Goal: Task Accomplishment & Management: Complete application form

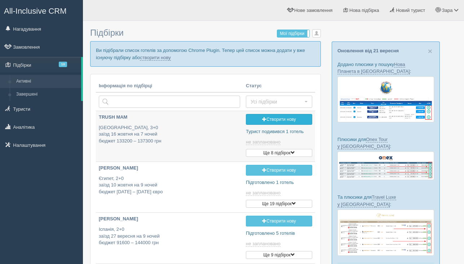
click at [279, 120] on link "Створити нову" at bounding box center [279, 119] width 66 height 11
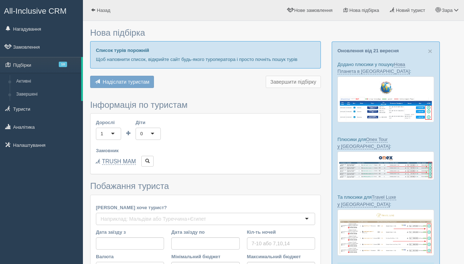
type input "7"
type input "74000"
type input "127200"
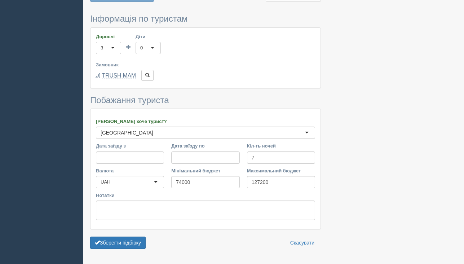
scroll to position [323, 0]
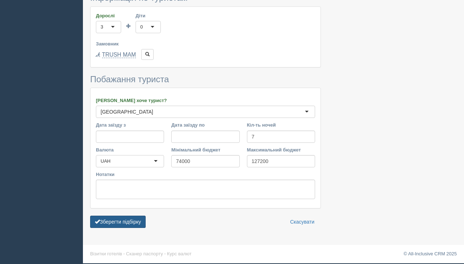
click at [122, 223] on button "Зберегти підбірку" at bounding box center [118, 222] width 56 height 12
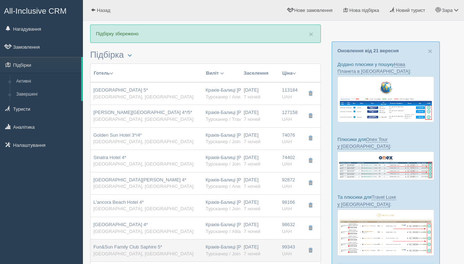
scroll to position [5, 0]
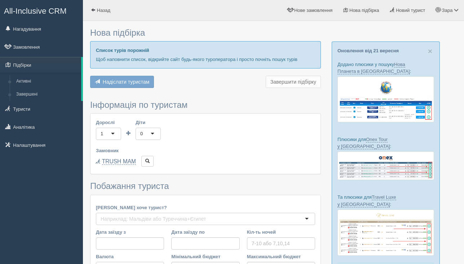
scroll to position [107, 0]
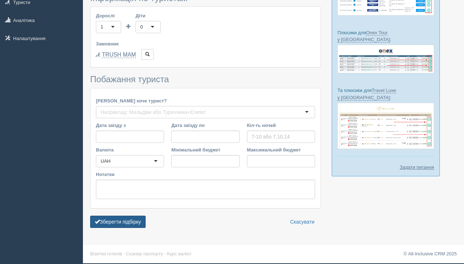
click at [135, 219] on button "Зберегти підбірку" at bounding box center [118, 222] width 56 height 12
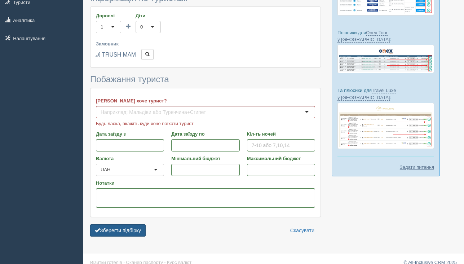
click at [130, 227] on button "Зберегти підбірку" at bounding box center [118, 230] width 56 height 12
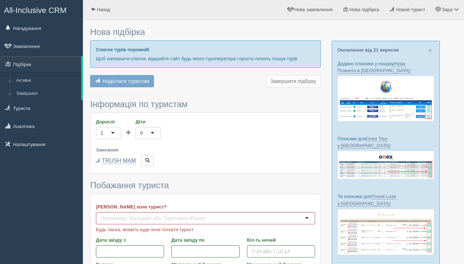
scroll to position [0, 0]
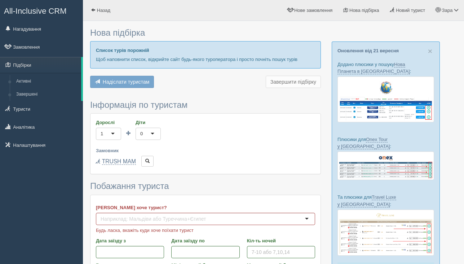
click at [130, 82] on span "Надіслати туристам" at bounding box center [126, 82] width 47 height 6
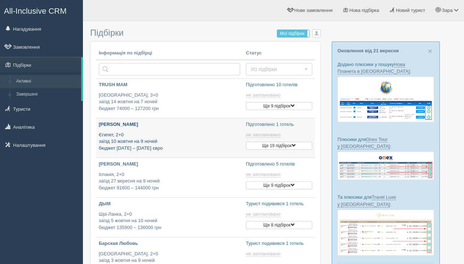
type input "[DATE] 15:35"
type input "[DATE] 15:40"
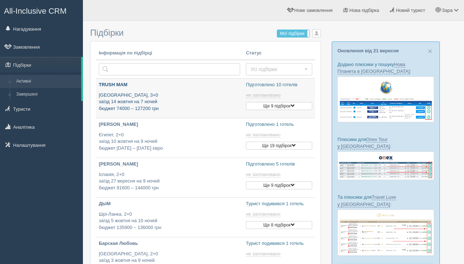
click at [198, 102] on p "Туреччина, 3+0 заїзд 14 жовтня на 7 ночей бюджет 74000 – 127200 грн" at bounding box center [169, 102] width 141 height 20
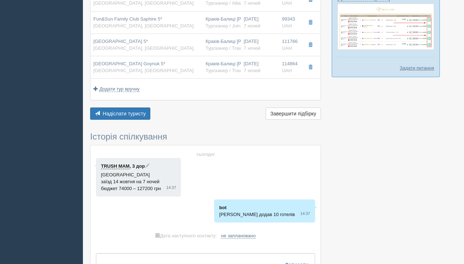
scroll to position [219, 0]
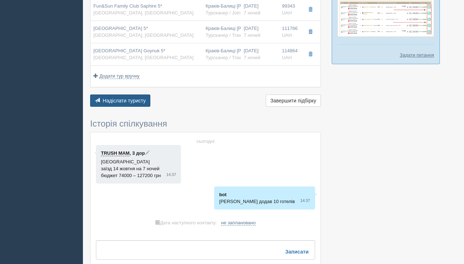
click at [136, 99] on span "Надіслати туристу" at bounding box center [124, 101] width 43 height 6
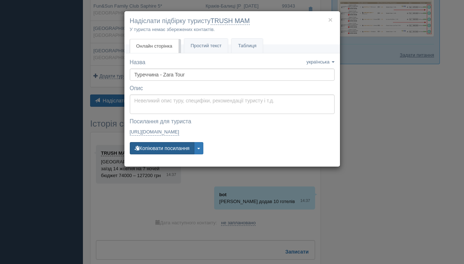
click at [149, 150] on button "Копіювати посилання" at bounding box center [162, 148] width 65 height 12
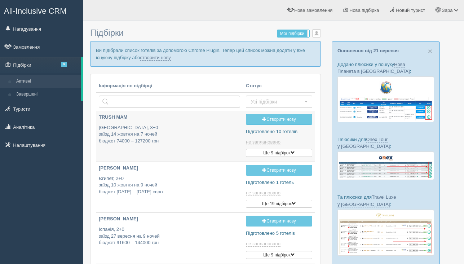
type input "[DATE] 15:35"
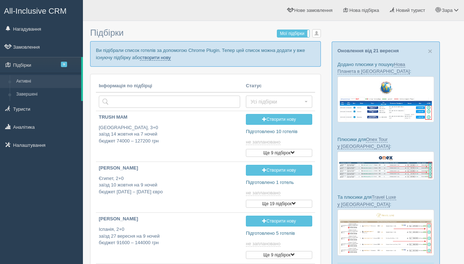
click at [171, 59] on link "створити нову" at bounding box center [155, 58] width 31 height 6
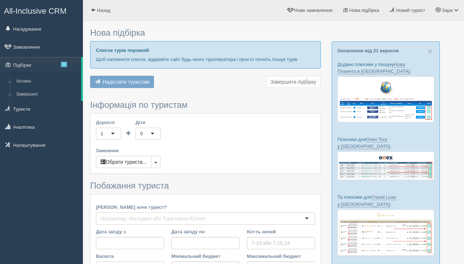
type input "7"
type input "32100"
type input "53600"
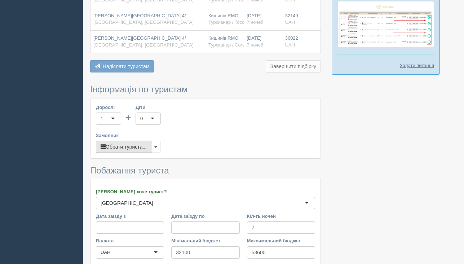
scroll to position [213, 0]
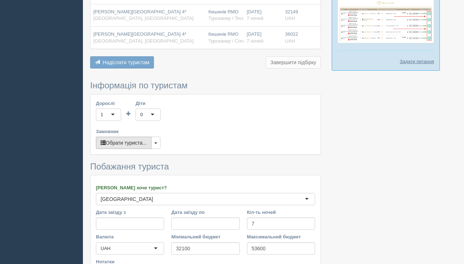
click at [139, 143] on button "Обрати туриста..." at bounding box center [124, 143] width 56 height 12
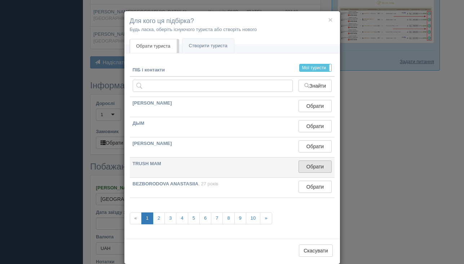
click at [308, 162] on button "Обрати" at bounding box center [315, 167] width 33 height 12
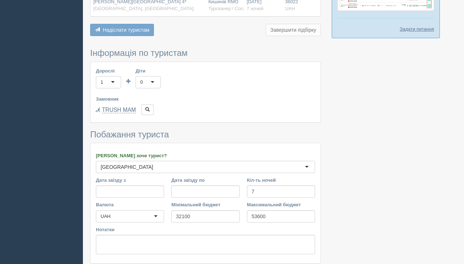
scroll to position [300, 0]
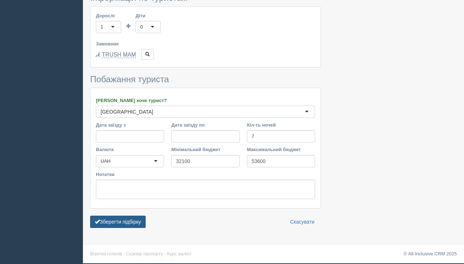
click at [123, 222] on button "Зберегти підбірку" at bounding box center [118, 222] width 56 height 12
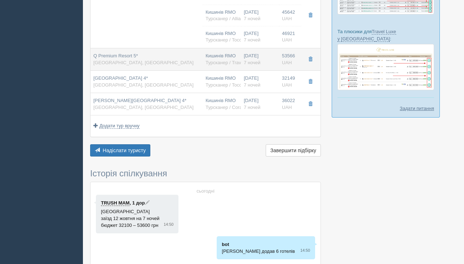
scroll to position [230, 0]
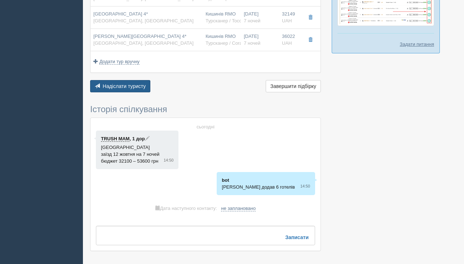
click at [123, 82] on button "Надіслати туристу Надіслати" at bounding box center [120, 86] width 60 height 12
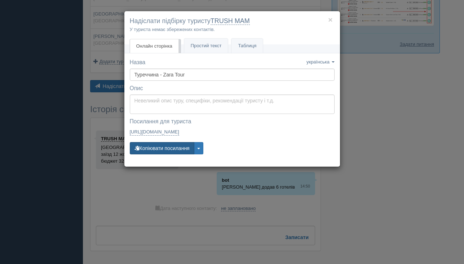
click at [183, 149] on button "Копіювати посилання" at bounding box center [162, 148] width 65 height 12
click at [182, 147] on button "Копіювати посилання" at bounding box center [162, 148] width 65 height 12
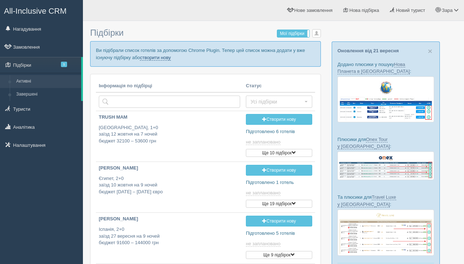
click at [171, 58] on link "створити нову" at bounding box center [155, 58] width 31 height 6
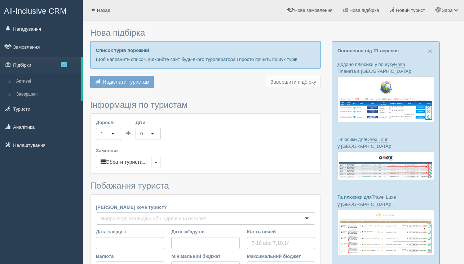
type input "7"
type input "103200"
type input "103300"
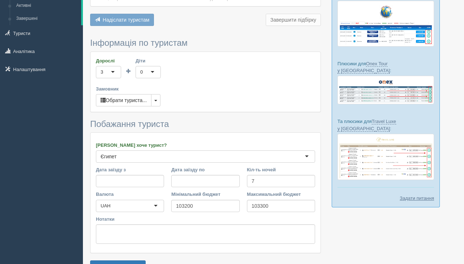
scroll to position [121, 0]
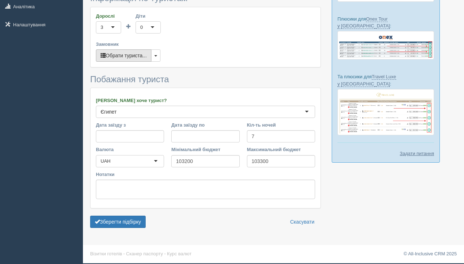
click at [128, 56] on button "Обрати туриста..." at bounding box center [124, 55] width 56 height 12
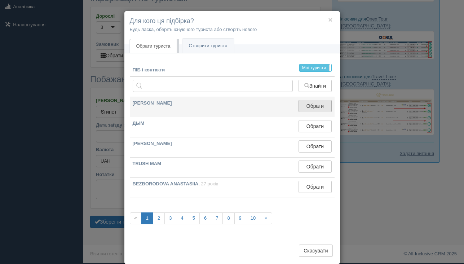
click at [315, 106] on button "Обрати" at bounding box center [315, 106] width 33 height 12
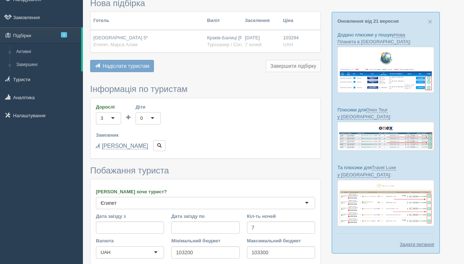
scroll to position [121, 0]
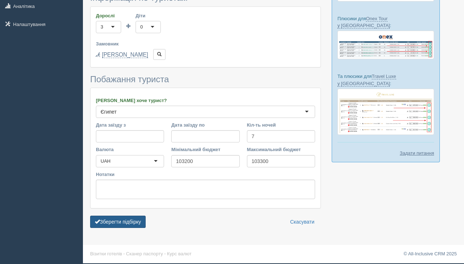
click at [114, 221] on button "Зберегти підбірку" at bounding box center [118, 222] width 56 height 12
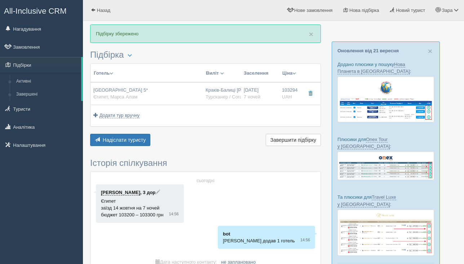
click at [270, 95] on div "[DATE] 7 ночей" at bounding box center [260, 93] width 32 height 13
type input "[GEOGRAPHIC_DATA] 5*"
type input "Єгипет"
type input "Марса Алам"
type input "103294.00"
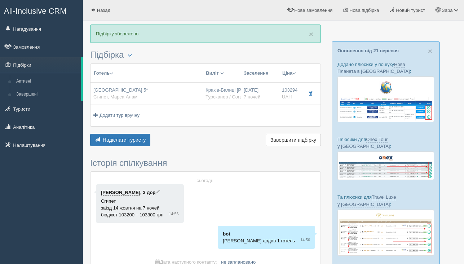
type input "Краків-Балиці [PERSON_NAME] KRK"
type input "Марса-Алам RMF"
type input "15:35"
type input "21:00"
type input "Enter Air"
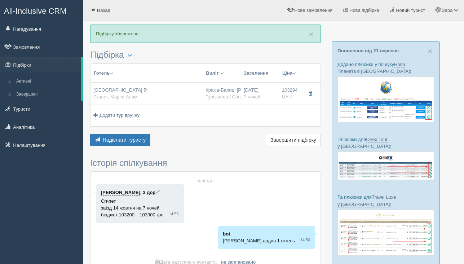
type input "10:00"
type input "13:10"
type input "7"
type input "Standard Garden View"
type input "AI"
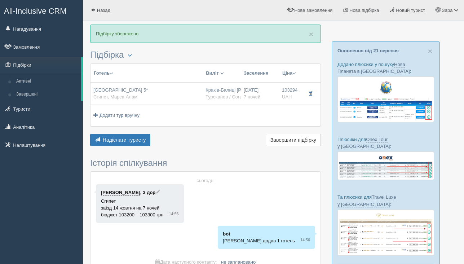
type input "Турсканер / Coral PL"
type input "[URL][DOMAIN_NAME]"
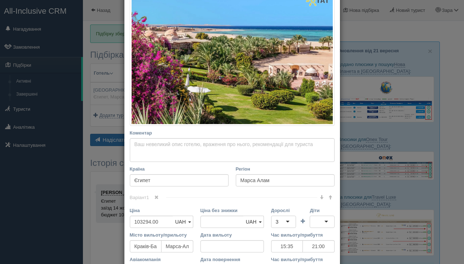
scroll to position [164, 0]
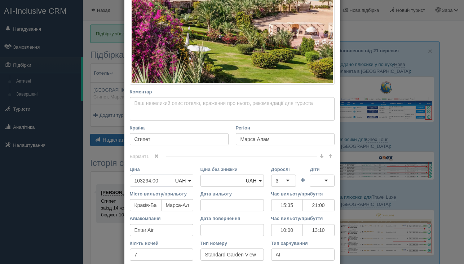
click at [159, 182] on input "103294.00" at bounding box center [151, 181] width 43 height 12
type input "1"
type input "103294.00"
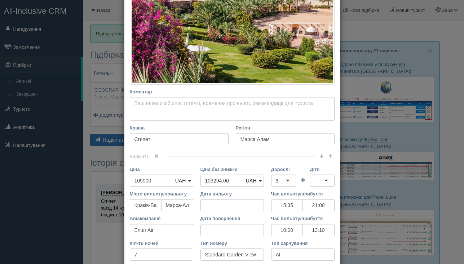
type input "109000"
click at [201, 159] on div "Варіант 1 Ціна 109000 UAH USD EUR UAH UAH USD EUR" at bounding box center [232, 222] width 205 height 133
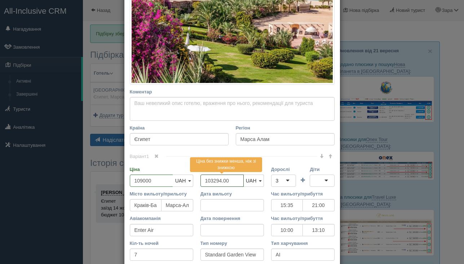
click at [219, 182] on input "103294.00" at bounding box center [222, 181] width 43 height 12
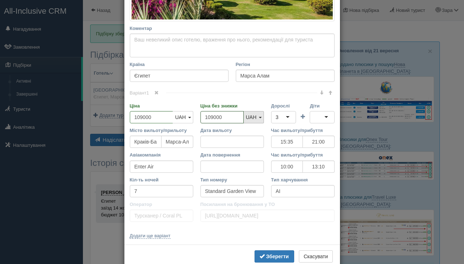
scroll to position [232, 0]
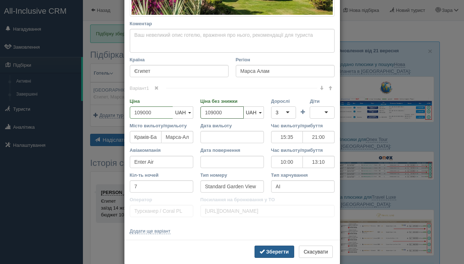
type input "109000"
click at [275, 252] on b "Зберегти" at bounding box center [277, 252] width 23 height 6
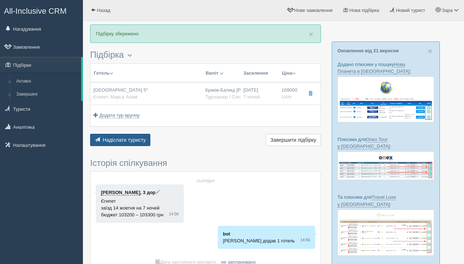
click at [121, 142] on span "Надіслати туристу" at bounding box center [124, 140] width 43 height 6
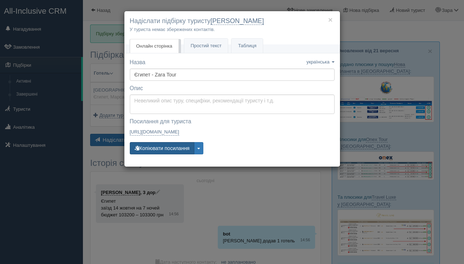
click at [157, 148] on button "Копіювати посилання" at bounding box center [162, 148] width 65 height 12
click at [188, 148] on button "Копіювати посилання" at bounding box center [162, 148] width 65 height 12
